Goal: Task Accomplishment & Management: Use online tool/utility

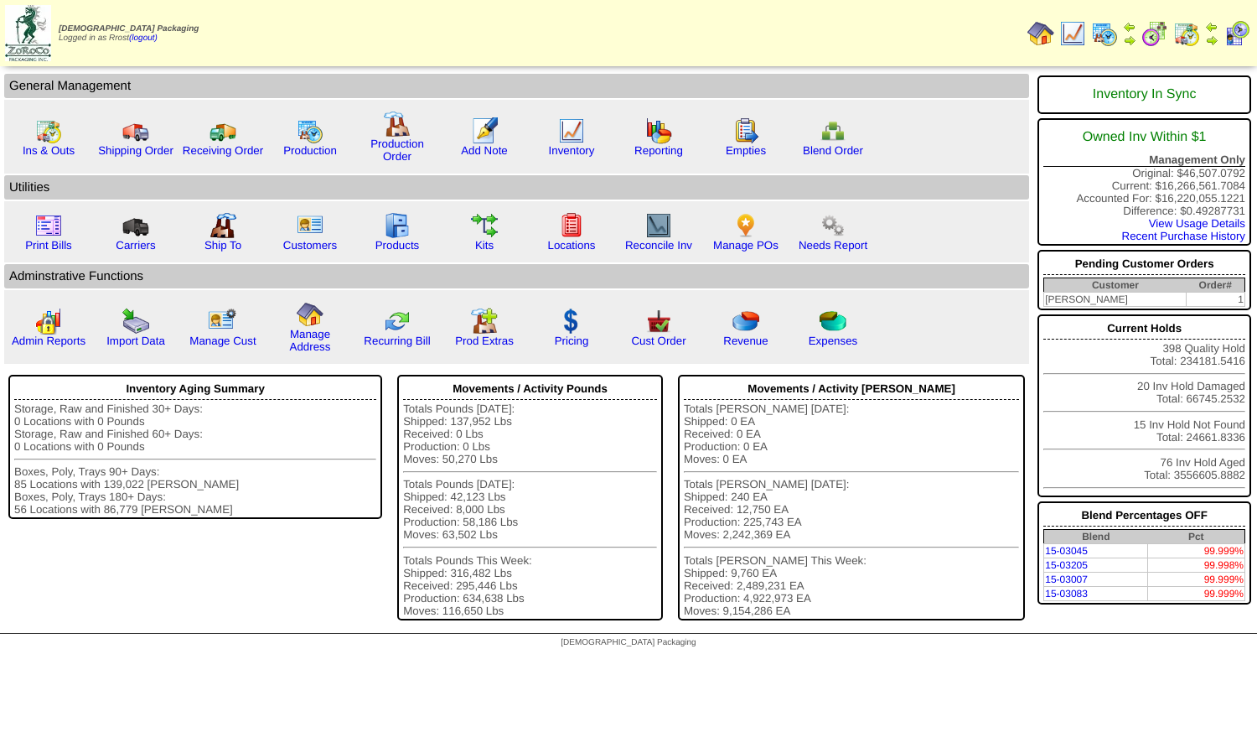
click at [1184, 29] on img at bounding box center [1187, 33] width 27 height 27
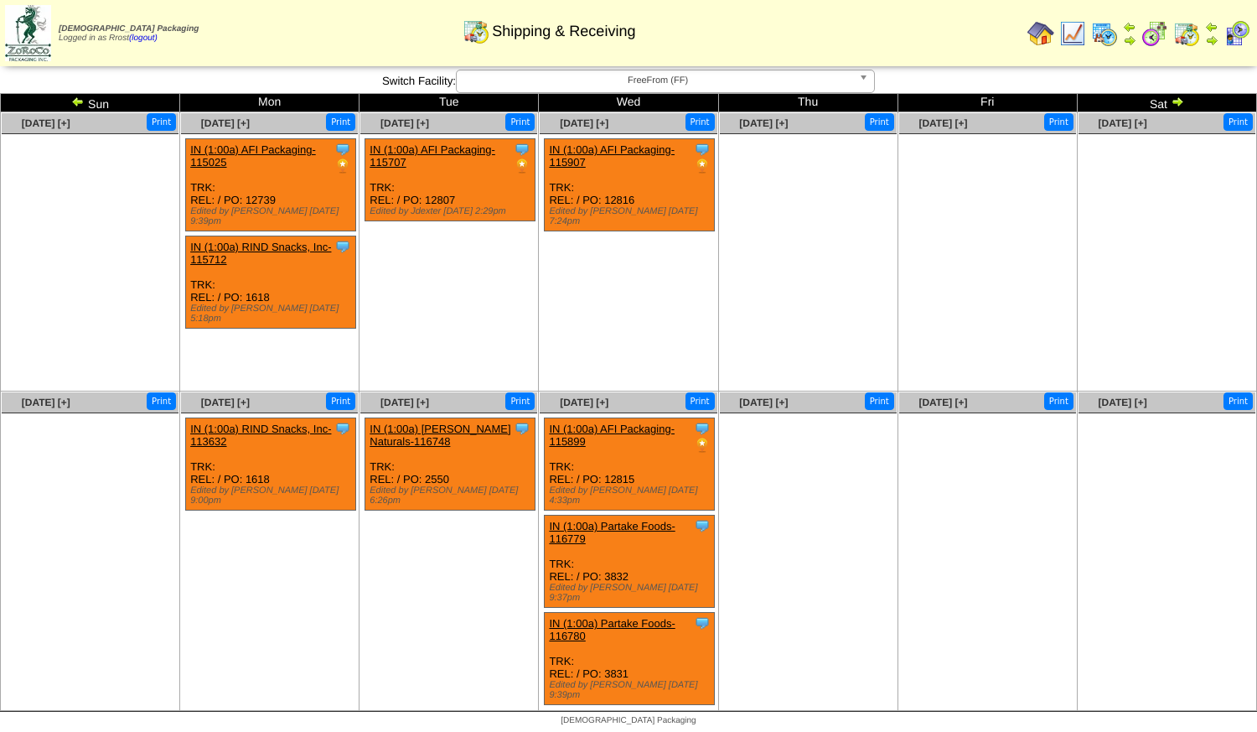
click at [618, 521] on link "IN (1:00a) Partake Foods-116779" at bounding box center [612, 532] width 126 height 25
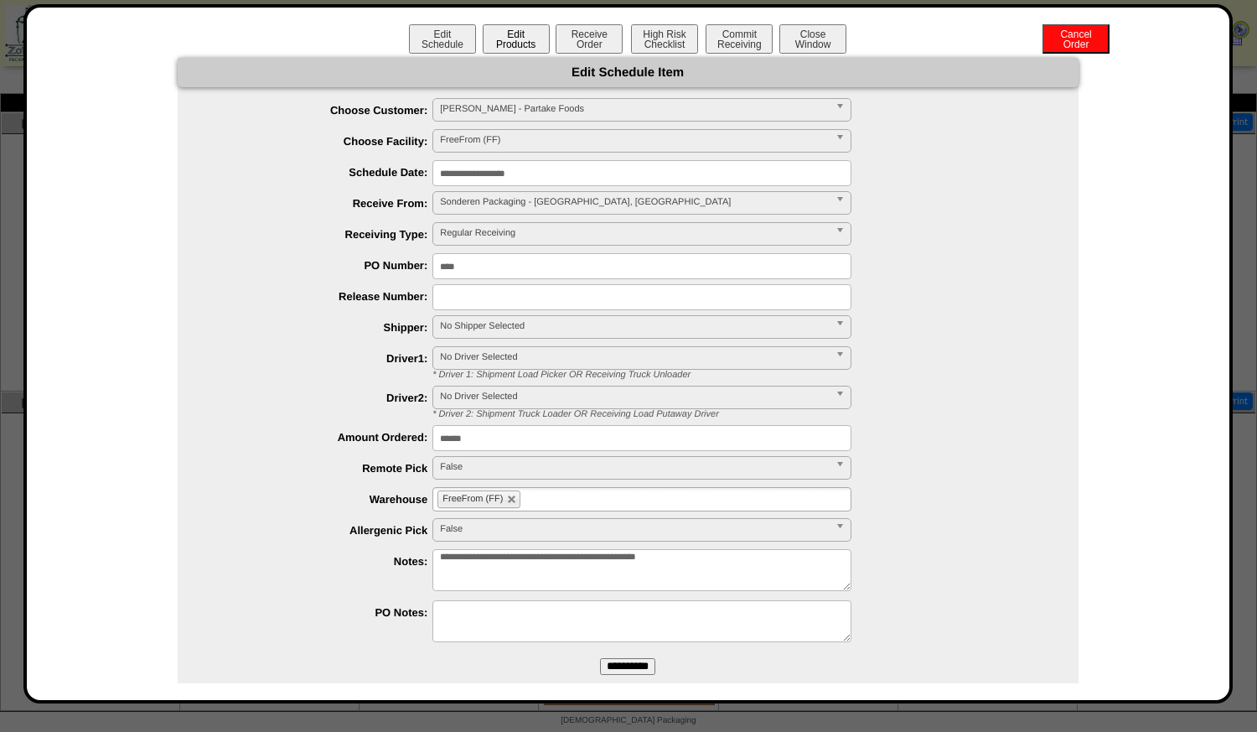
click at [526, 35] on button "Edit Products" at bounding box center [516, 38] width 67 height 29
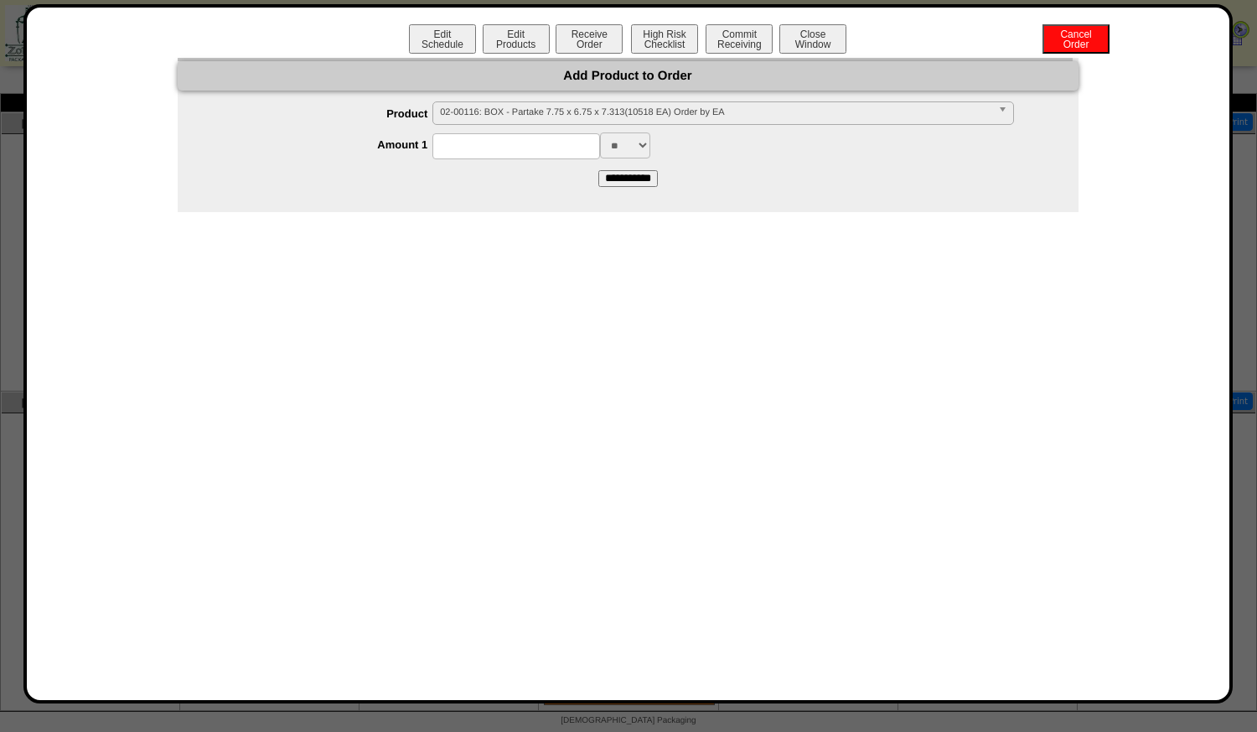
click at [503, 121] on span "02-00116: BOX - Partake 7.75 x 6.75 x 7.313(10518 EA) Order by EA" at bounding box center [715, 112] width 551 height 20
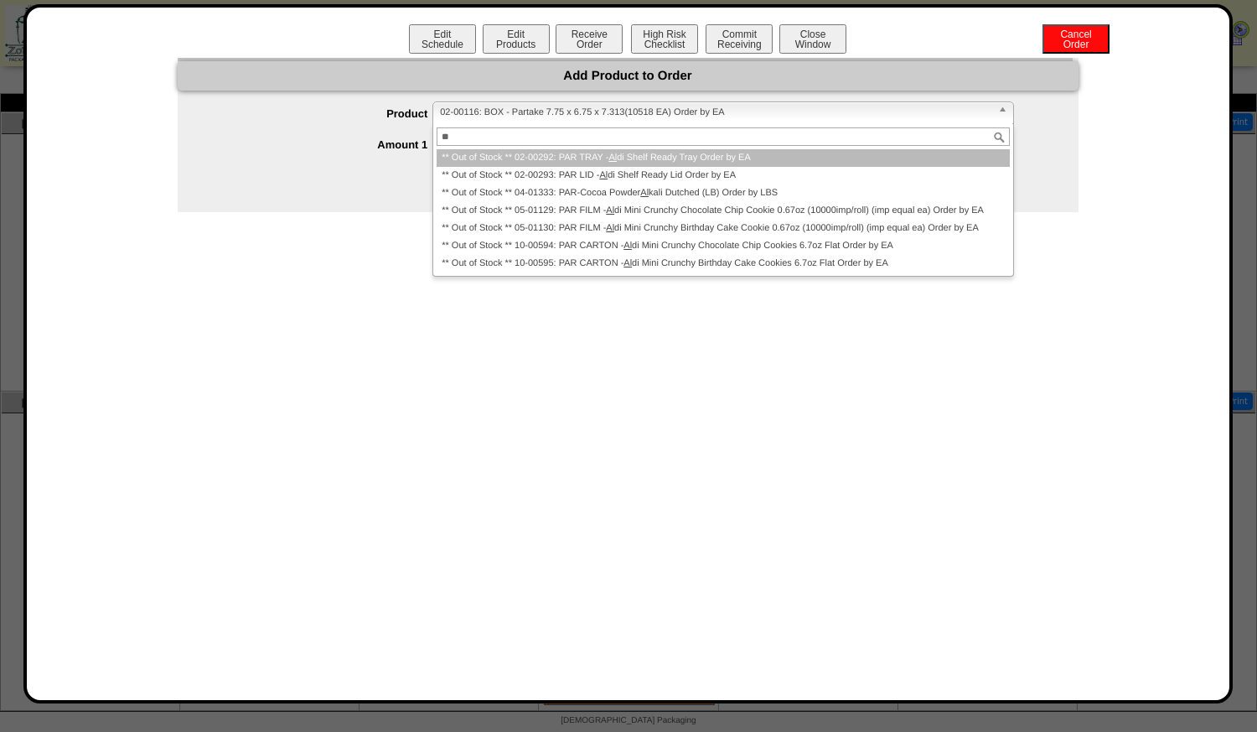
type input "*"
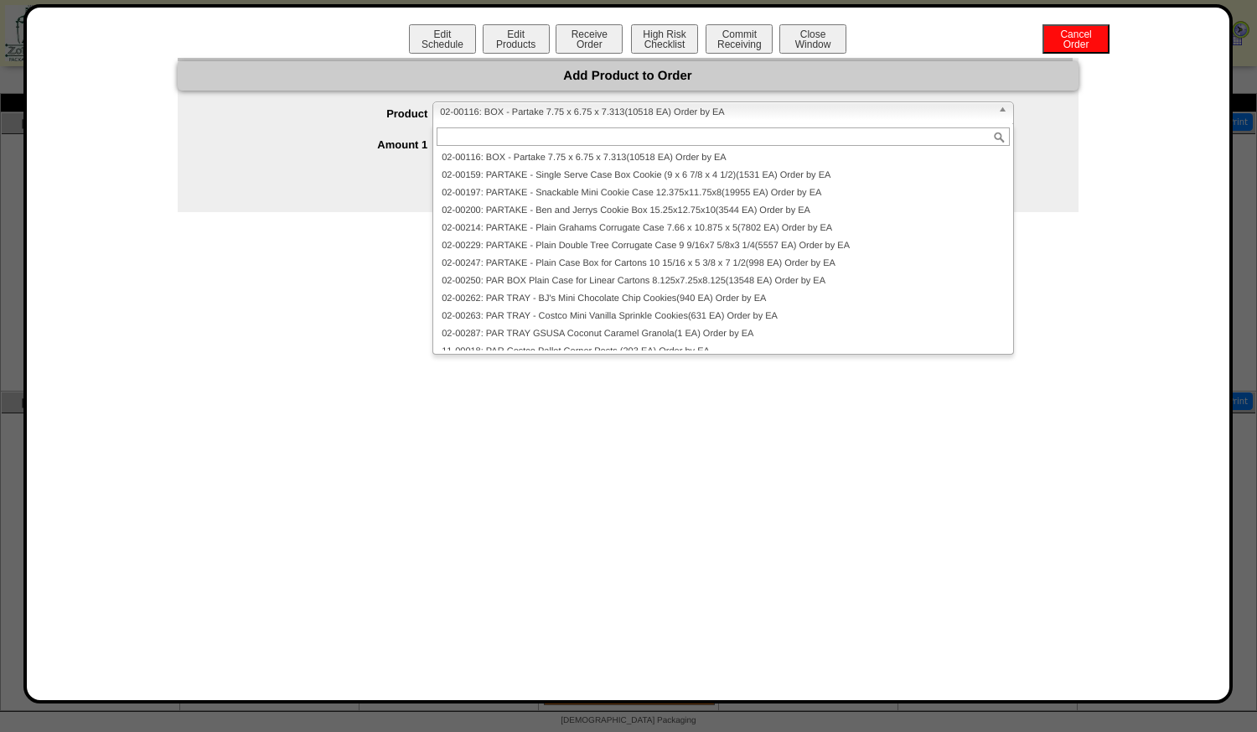
click at [338, 186] on form "**********" at bounding box center [628, 143] width 901 height 85
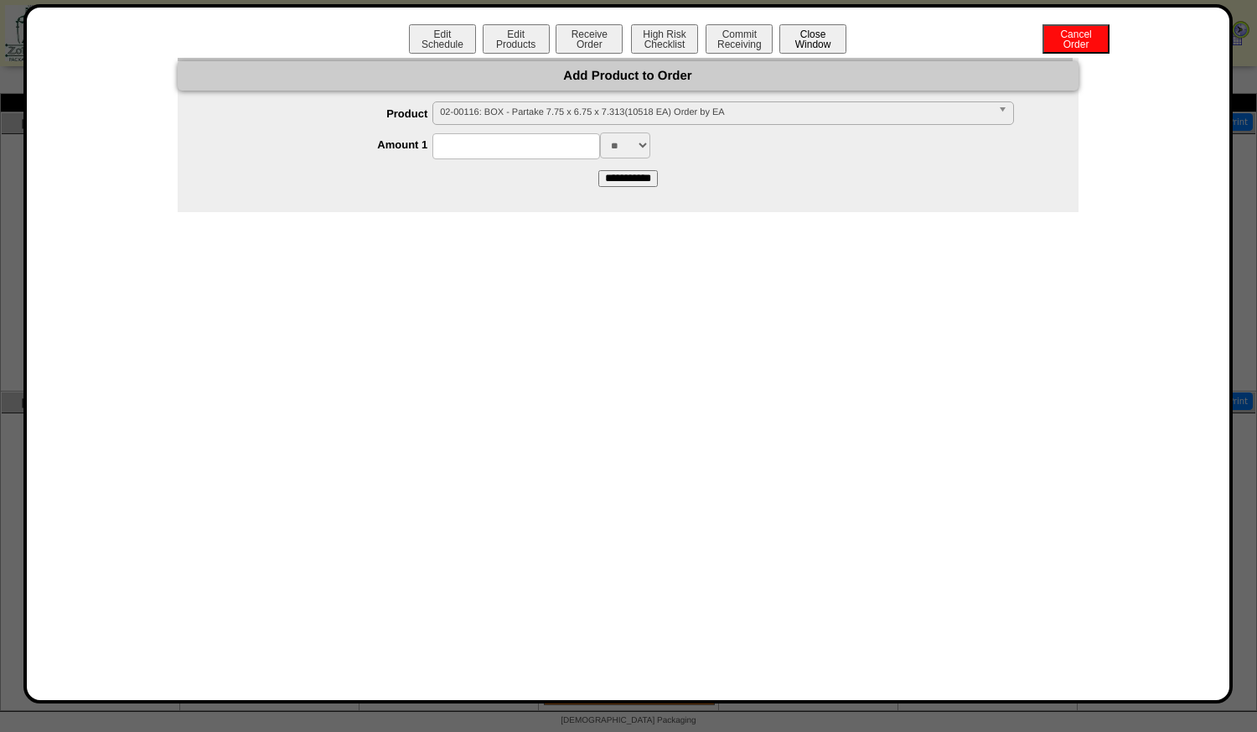
click at [833, 38] on button "Close Window" at bounding box center [813, 38] width 67 height 29
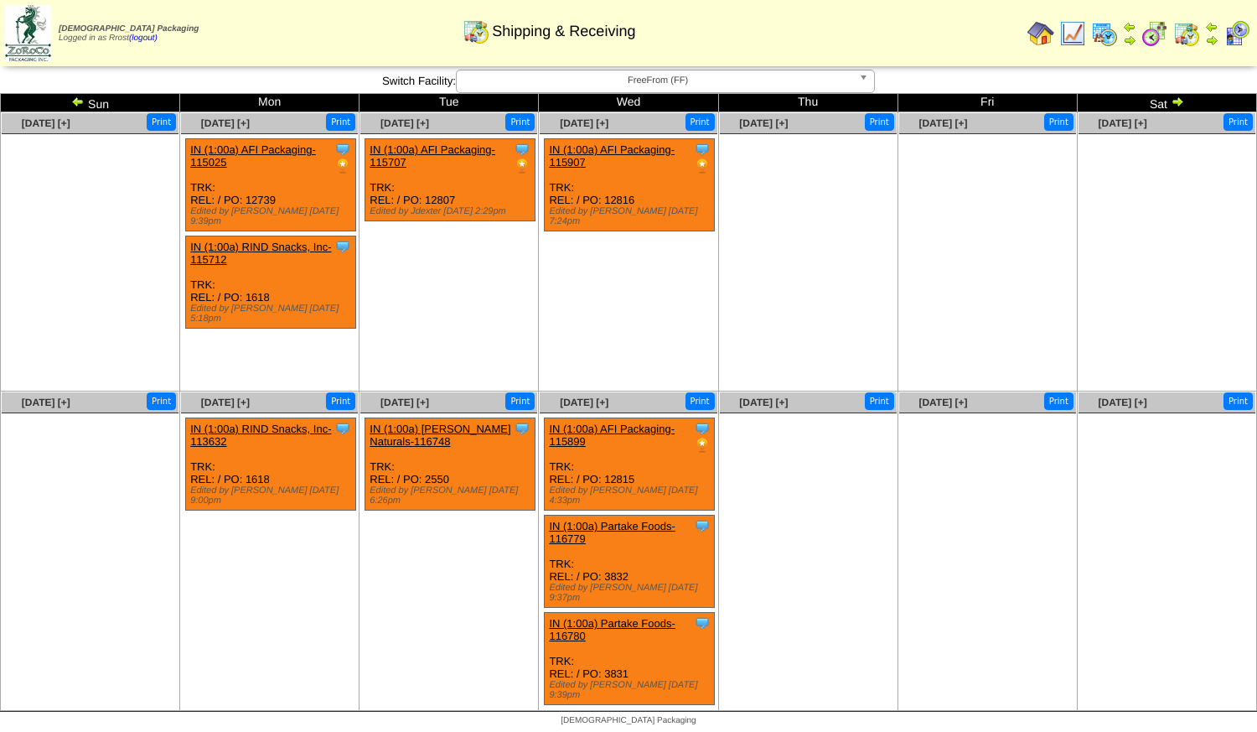
click at [80, 102] on img at bounding box center [77, 101] width 13 height 13
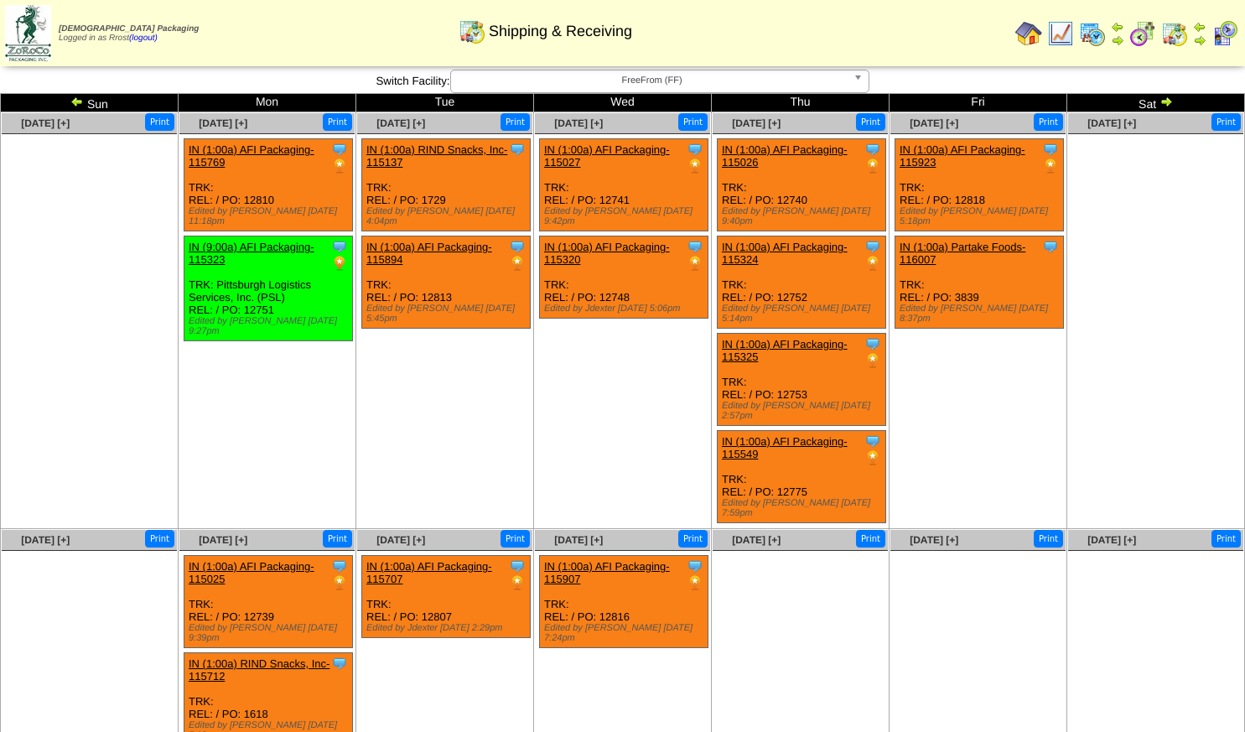
click at [80, 102] on img at bounding box center [76, 101] width 13 height 13
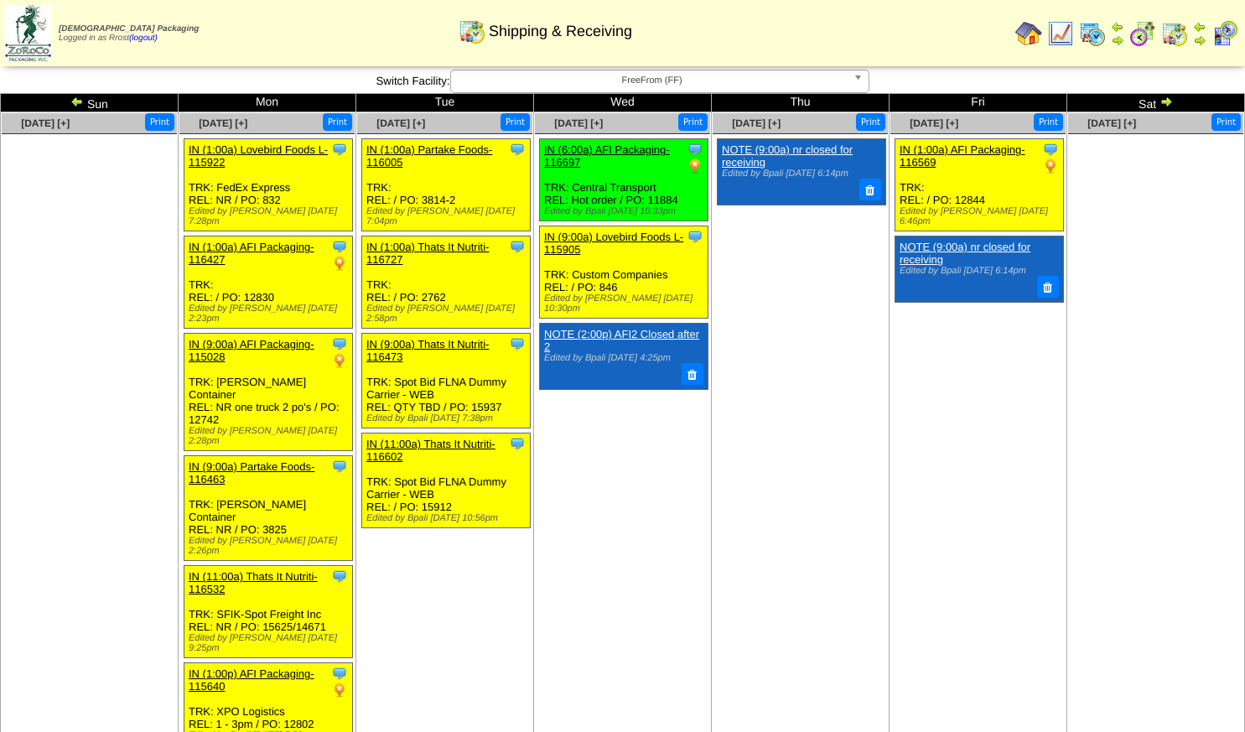
click at [78, 109] on link at bounding box center [78, 103] width 17 height 13
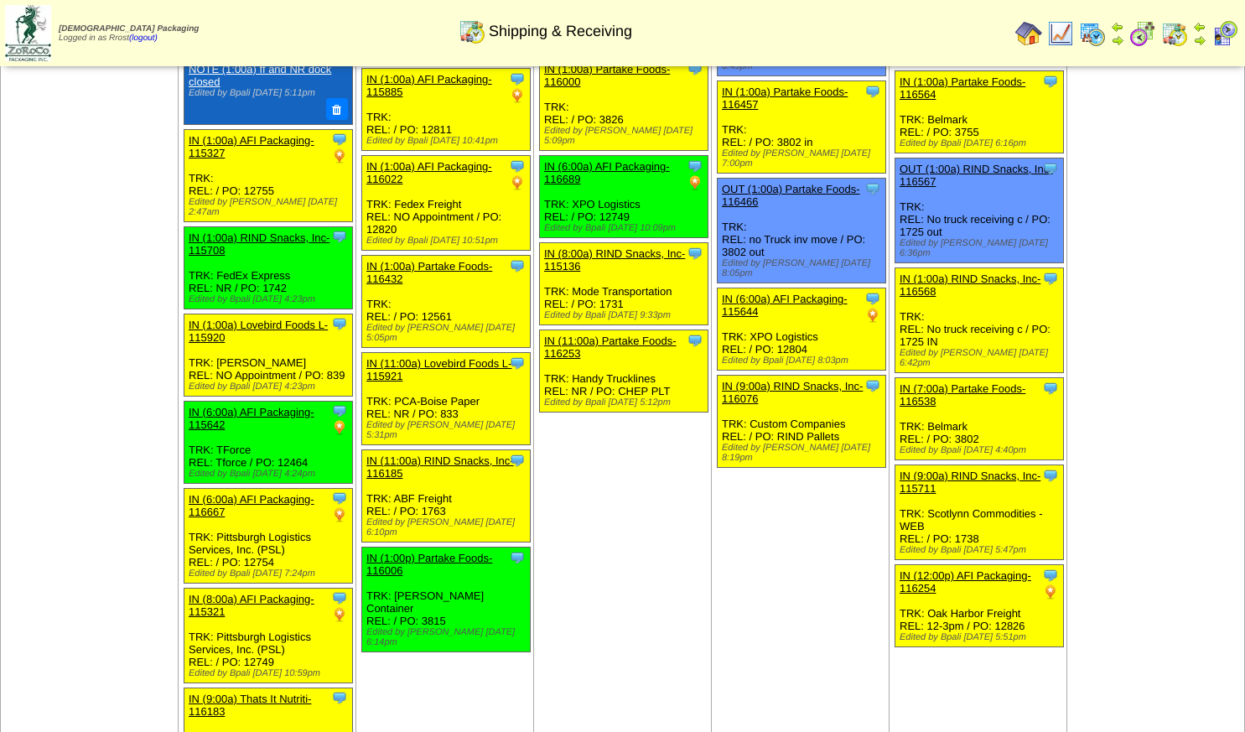
scroll to position [84, 0]
